Goal: Navigation & Orientation: Find specific page/section

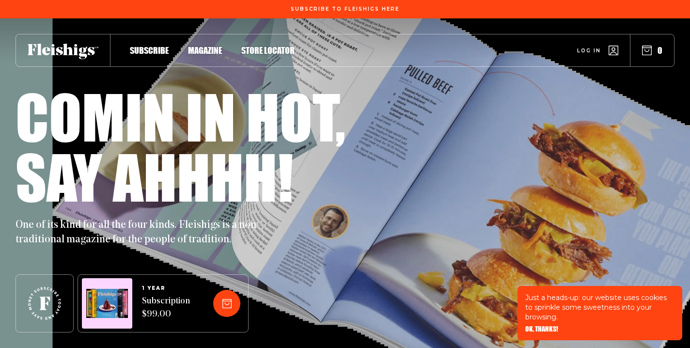
click at [537, 326] on span "OK, THANKS!" at bounding box center [541, 322] width 33 height 7
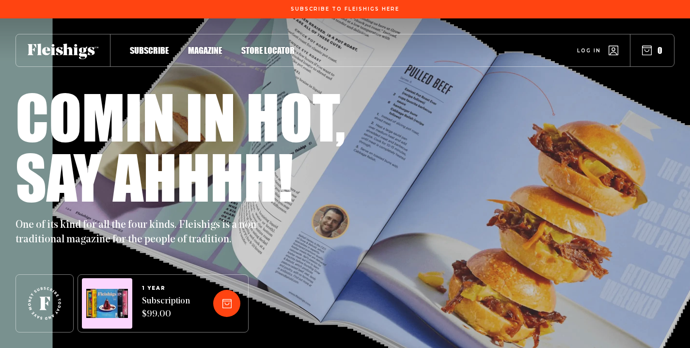
click at [271, 46] on span "Store locator" at bounding box center [267, 40] width 53 height 11
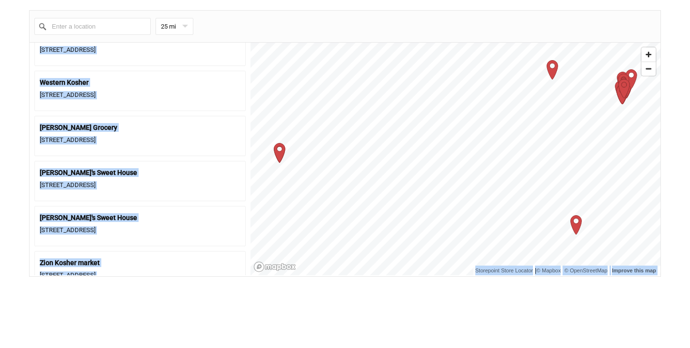
scroll to position [2920, 0]
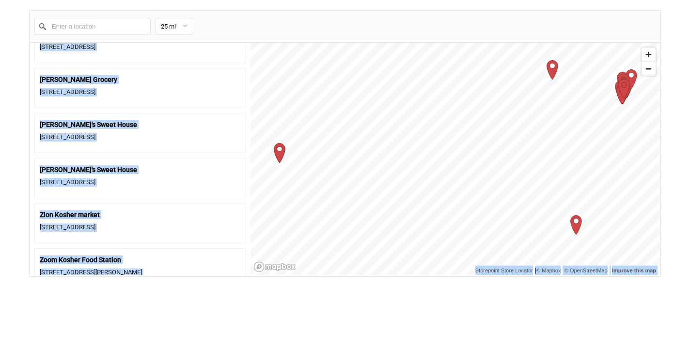
drag, startPoint x: 175, startPoint y: 109, endPoint x: 211, endPoint y: 315, distance: 208.6
click at [211, 315] on main "Subscribe To Fleishigs Here Subscribe Magazine Store locator Log in 0 Home Stor…" at bounding box center [345, 251] width 690 height 1371
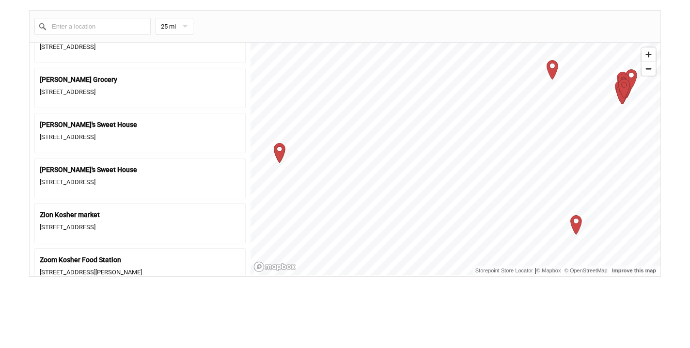
click at [21, 207] on section "Find your calling, find your fleishigs. Now at a store near you. If you haven`t…" at bounding box center [345, 85] width 690 height 383
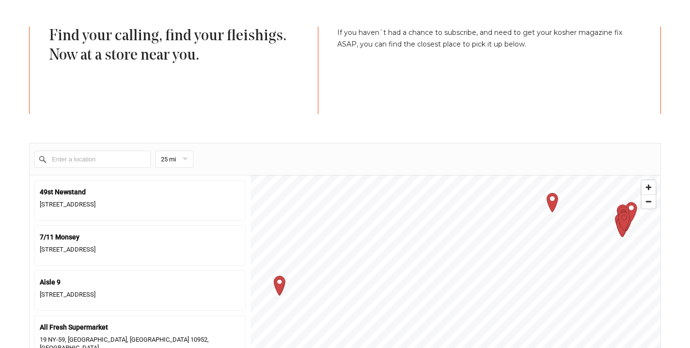
scroll to position [265, 0]
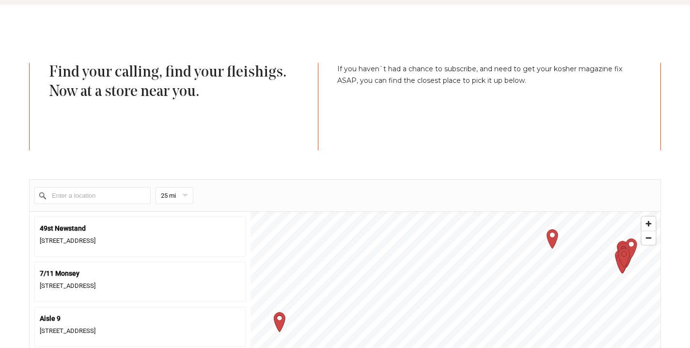
drag, startPoint x: 177, startPoint y: 142, endPoint x: 228, endPoint y: -12, distance: 161.7
click at [17, 227] on section "Find your calling, find your fleishigs. Now at a store near you. If you haven`t…" at bounding box center [345, 254] width 690 height 383
